Goal: Information Seeking & Learning: Compare options

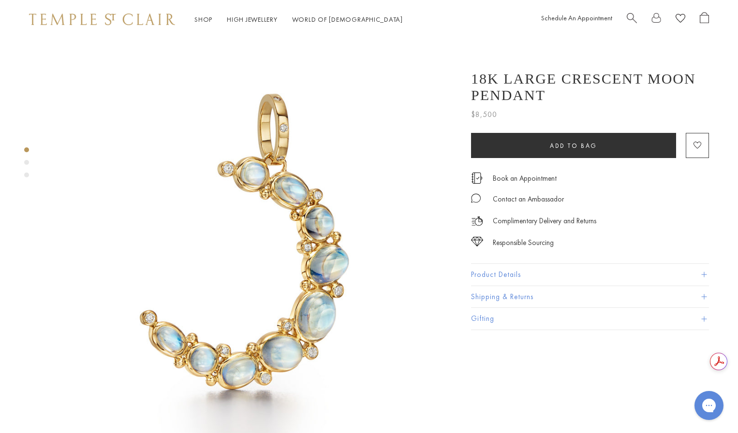
click at [243, 236] on img at bounding box center [252, 243] width 409 height 409
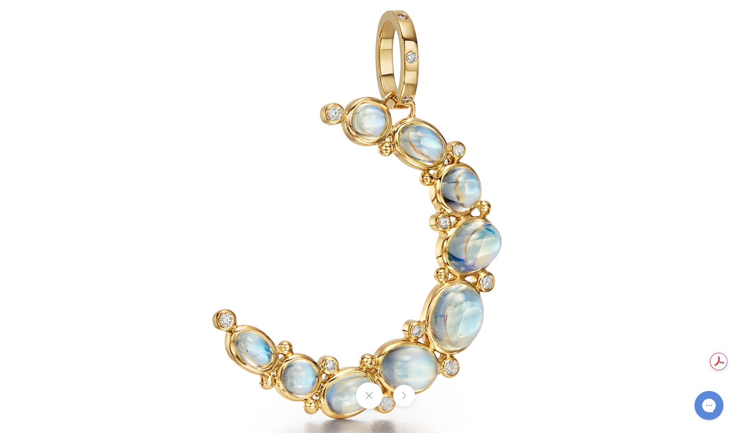
click at [420, 303] on img at bounding box center [369, 217] width 566 height 566
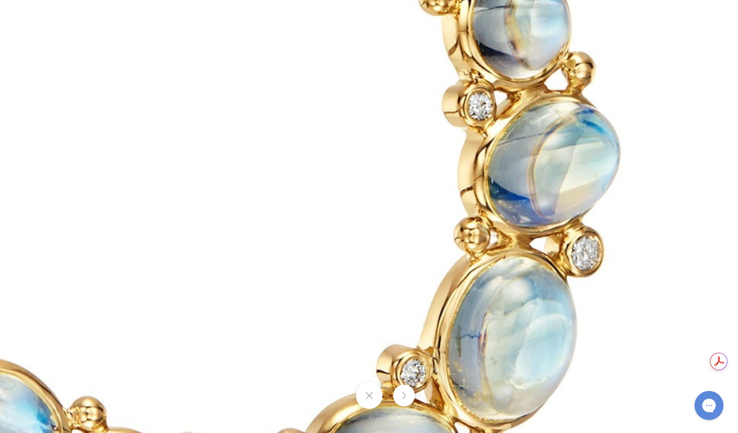
click at [420, 303] on img at bounding box center [294, 91] width 1393 height 1393
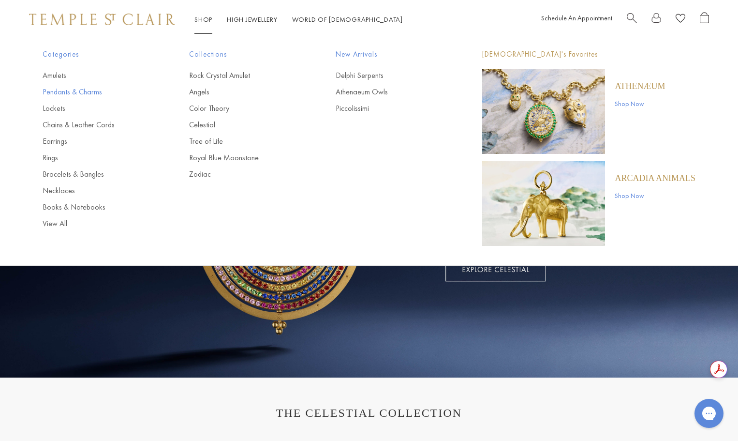
click at [78, 90] on link "Pendants & Charms" at bounding box center [97, 92] width 108 height 11
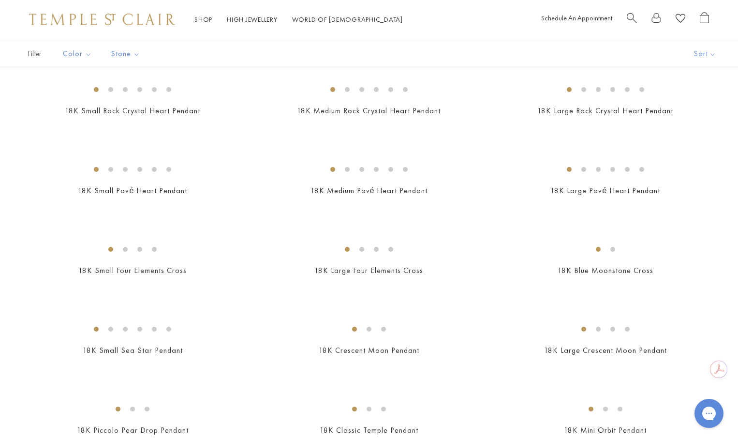
scroll to position [871, 0]
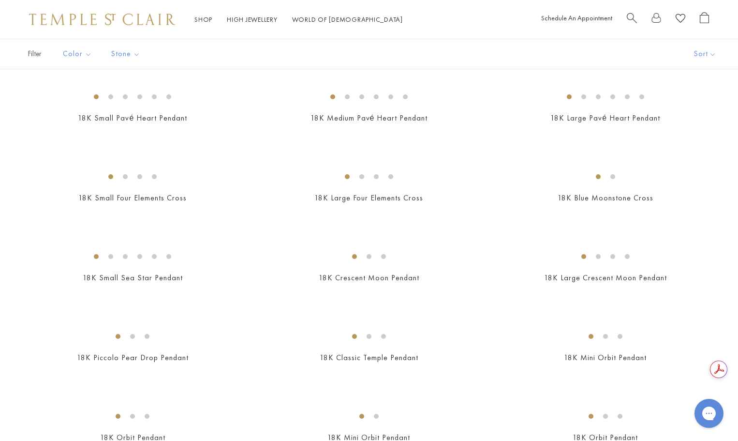
click at [0, 0] on img at bounding box center [0, 0] width 0 height 0
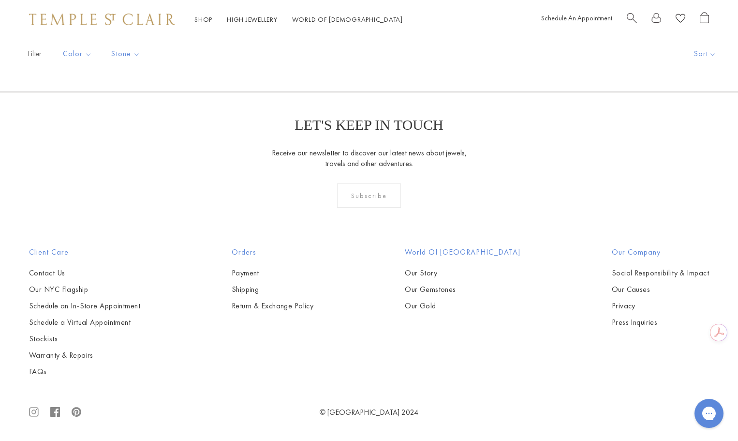
scroll to position [1983, 0]
